Goal: Task Accomplishment & Management: Manage account settings

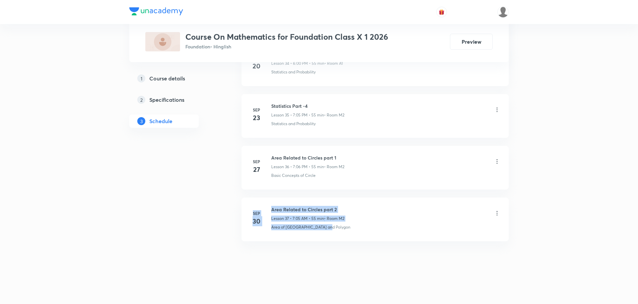
drag, startPoint x: 249, startPoint y: 205, endPoint x: 326, endPoint y: 242, distance: 84.9
click at [326, 242] on li "[DATE] Area Related to Circles part 2 Lesson 37 • 7:05 AM • 55 min • Room M2 Ar…" at bounding box center [375, 220] width 267 height 44
click at [497, 212] on icon at bounding box center [497, 213] width 7 height 7
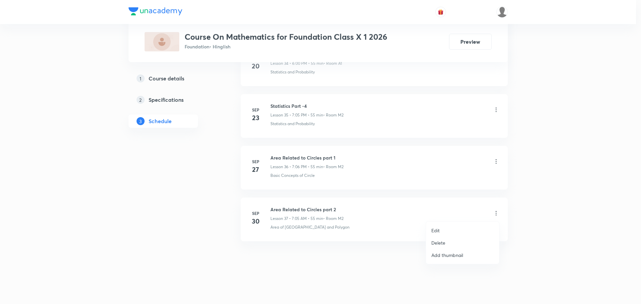
click at [447, 231] on li "Edit" at bounding box center [462, 231] width 73 height 12
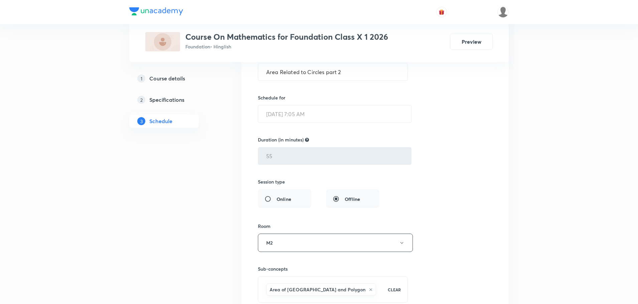
scroll to position [2097, 0]
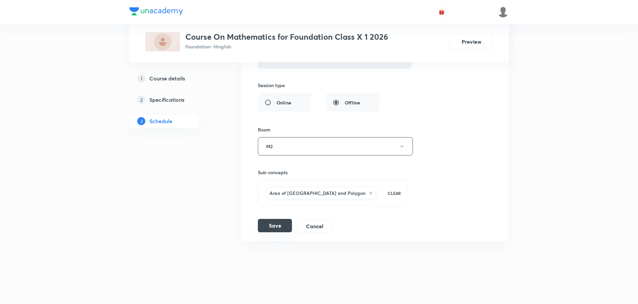
click at [275, 225] on button "Save" at bounding box center [275, 225] width 34 height 13
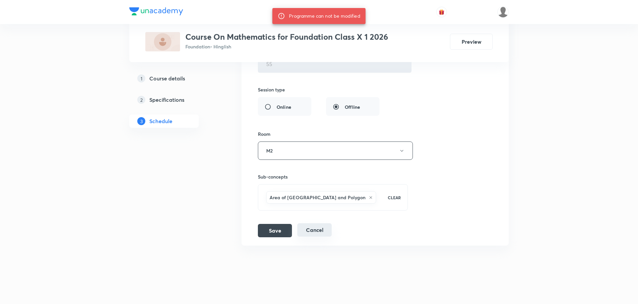
click at [311, 234] on button "Cancel" at bounding box center [314, 230] width 34 height 13
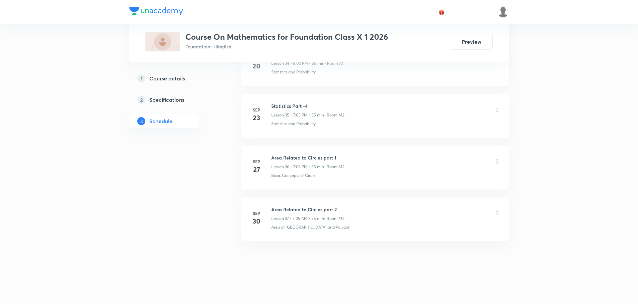
click at [495, 212] on icon at bounding box center [497, 213] width 7 height 7
drag, startPoint x: 337, startPoint y: 208, endPoint x: 305, endPoint y: 206, distance: 32.1
click at [305, 206] on div at bounding box center [320, 152] width 641 height 304
click at [328, 204] on li "[DATE] Area Related to Circles part 2 Lesson 37 • 7:05 AM • 55 min • Room M2 Ar…" at bounding box center [375, 220] width 267 height 44
drag, startPoint x: 339, startPoint y: 207, endPoint x: 272, endPoint y: 210, distance: 67.2
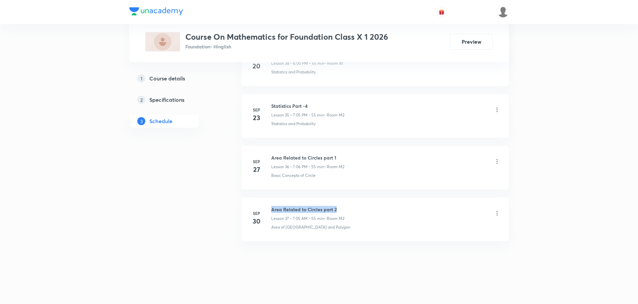
click at [272, 210] on h6 "Area Related to Circles part 2" at bounding box center [307, 209] width 73 height 7
copy h6 "Area Related to Circles part 2"
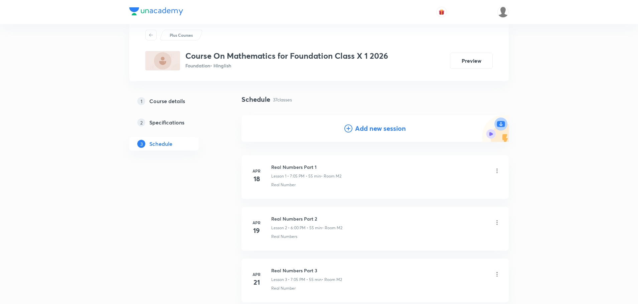
scroll to position [0, 0]
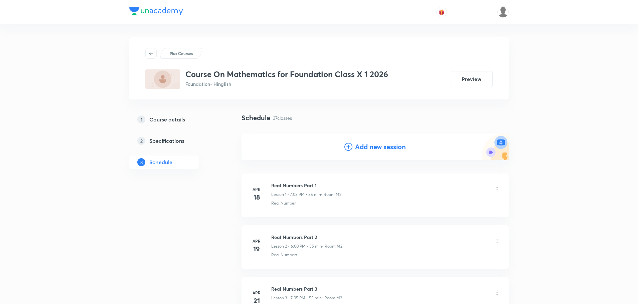
click at [381, 147] on h4 "Add new session" at bounding box center [380, 147] width 51 height 10
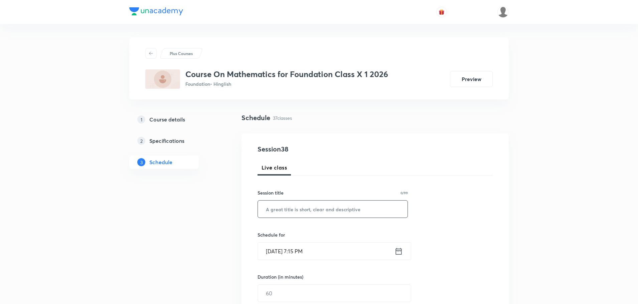
click at [292, 208] on input "text" at bounding box center [333, 209] width 150 height 17
paste input "Area Related to Circles part 2"
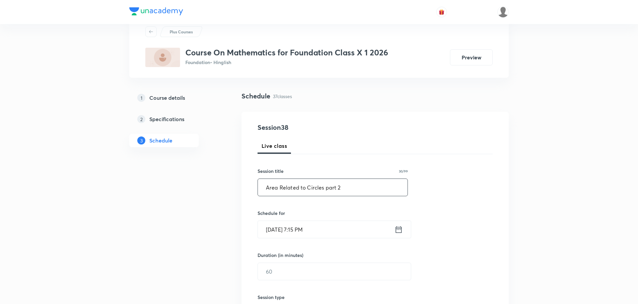
scroll to position [33, 0]
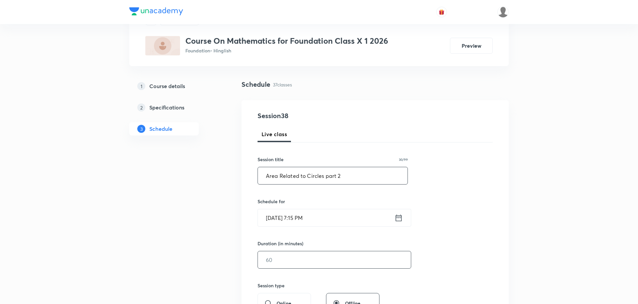
type input "Area Related to Circles part 2"
click at [303, 259] on input "text" at bounding box center [334, 260] width 153 height 17
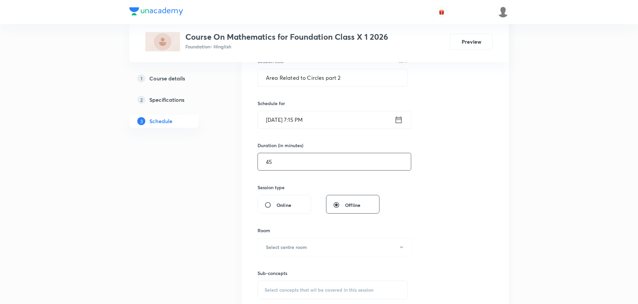
scroll to position [134, 0]
type input "45"
click at [310, 240] on button "Select centre room" at bounding box center [335, 245] width 155 height 18
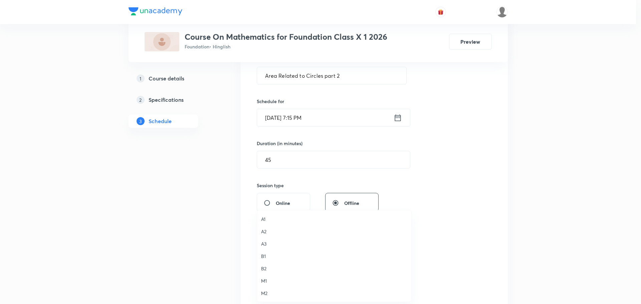
click at [269, 295] on span "M2" at bounding box center [334, 293] width 146 height 7
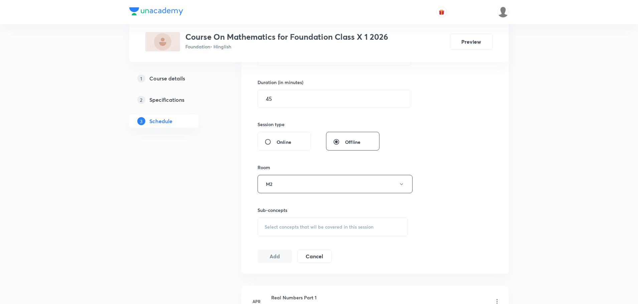
scroll to position [200, 0]
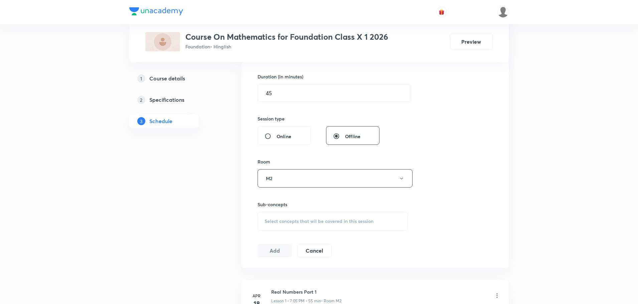
click at [328, 219] on span "Select concepts that wil be covered in this session" at bounding box center [319, 221] width 109 height 5
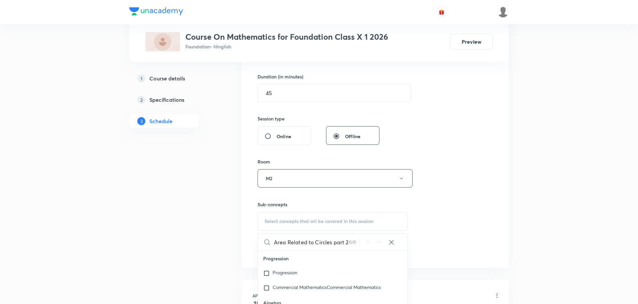
drag, startPoint x: 332, startPoint y: 244, endPoint x: 355, endPoint y: 248, distance: 23.5
click at [355, 248] on div "Area Related to Circles part 2 0 / 0 ​" at bounding box center [333, 242] width 150 height 17
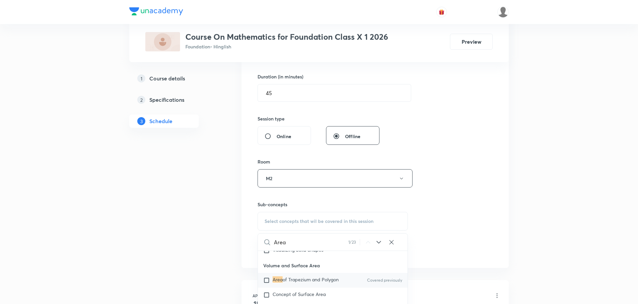
scroll to position [540, 0]
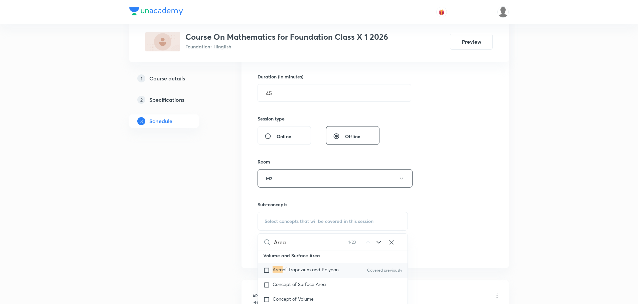
type input "Area"
click at [283, 273] on span "of Trapezium and Polygon" at bounding box center [311, 270] width 56 height 6
checkbox input "true"
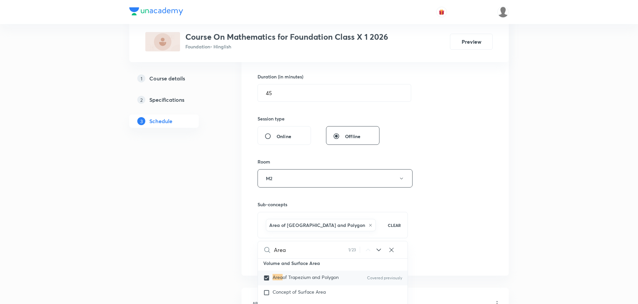
click at [440, 243] on div "Session 38 Live class Session title 30/99 Area Related to Circles part 2 ​ Sche…" at bounding box center [375, 104] width 235 height 321
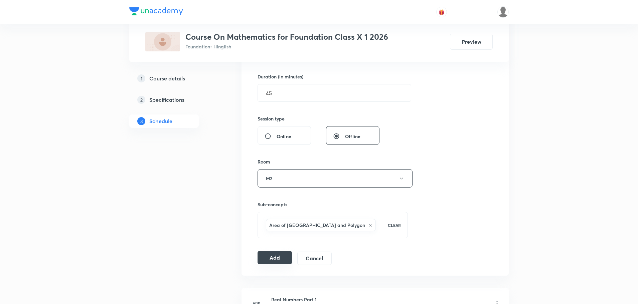
click at [274, 255] on button "Add" at bounding box center [275, 257] width 34 height 13
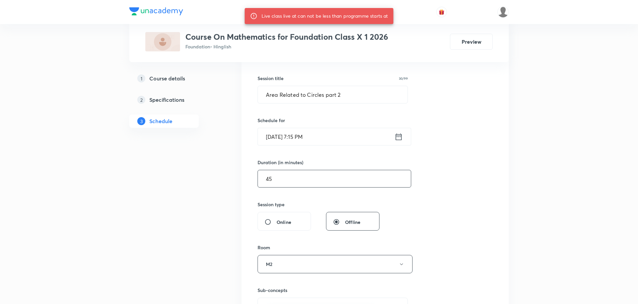
scroll to position [100, 0]
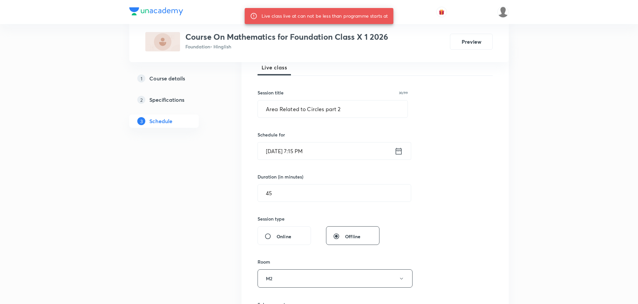
click at [399, 151] on icon at bounding box center [399, 151] width 8 height 9
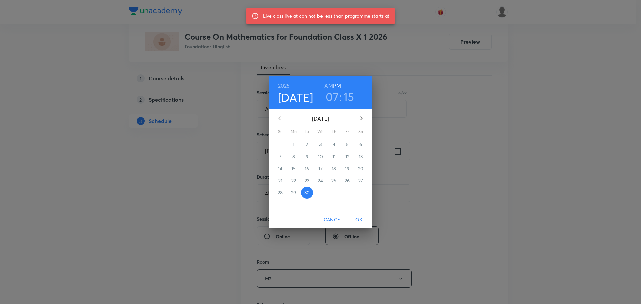
click at [350, 101] on h3 "15" at bounding box center [348, 97] width 11 height 14
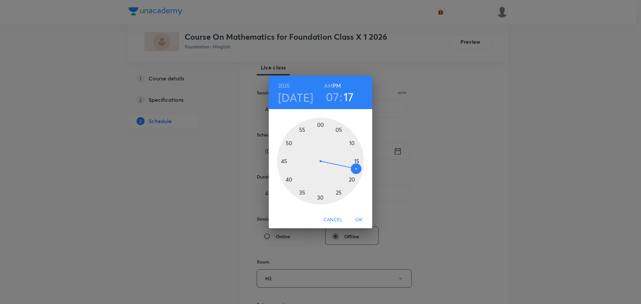
drag, startPoint x: 357, startPoint y: 163, endPoint x: 355, endPoint y: 167, distance: 4.8
click at [355, 167] on div at bounding box center [320, 161] width 87 height 87
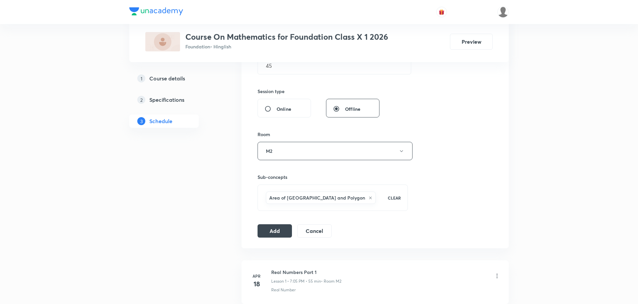
scroll to position [167, 0]
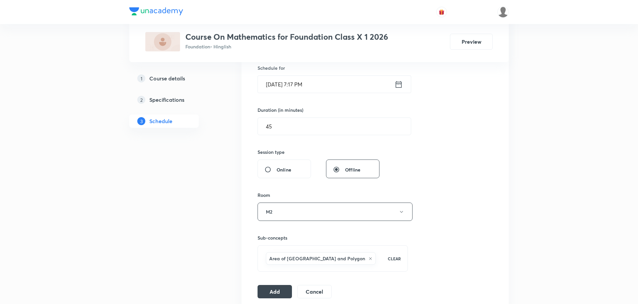
click at [401, 84] on icon at bounding box center [399, 84] width 8 height 9
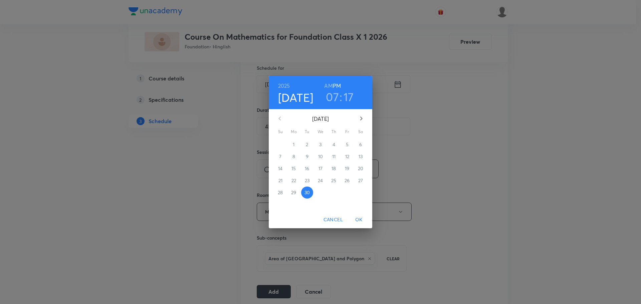
click at [347, 99] on h3 "17" at bounding box center [349, 97] width 10 height 14
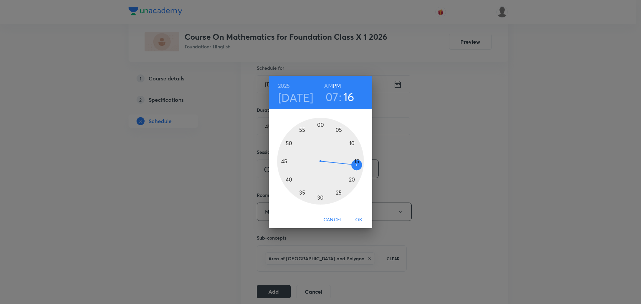
click at [356, 166] on div at bounding box center [320, 161] width 87 height 87
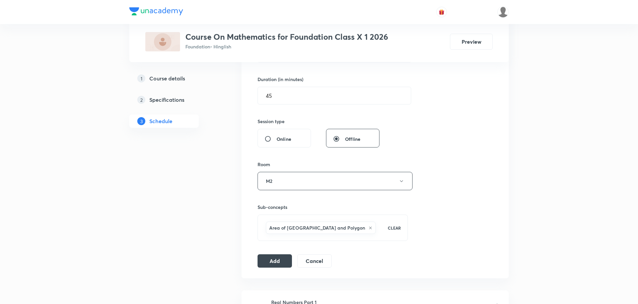
scroll to position [234, 0]
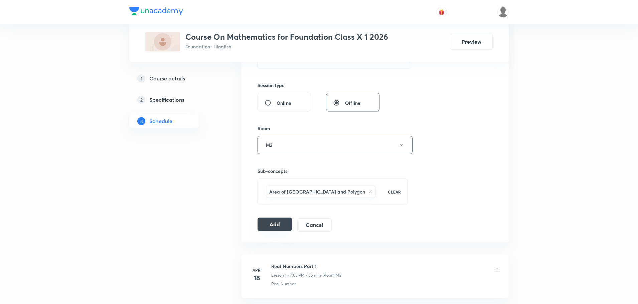
click at [278, 226] on button "Add" at bounding box center [275, 224] width 34 height 13
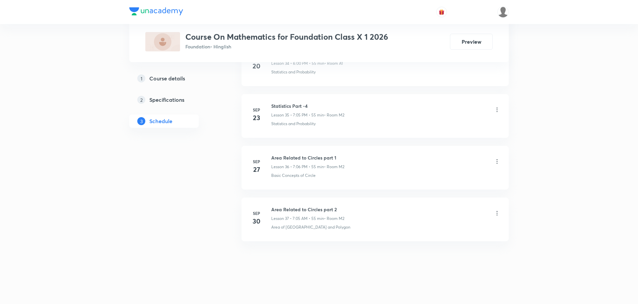
scroll to position [1840, 0]
drag, startPoint x: 308, startPoint y: 220, endPoint x: 280, endPoint y: 222, distance: 28.4
click at [280, 222] on p "Lesson 37 • 7:05 AM • 55 min" at bounding box center [297, 219] width 53 height 6
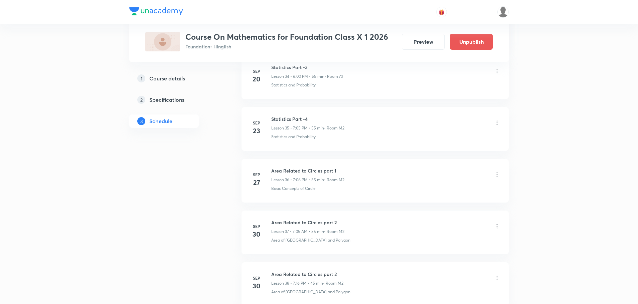
scroll to position [1725, 0]
